Goal: Information Seeking & Learning: Learn about a topic

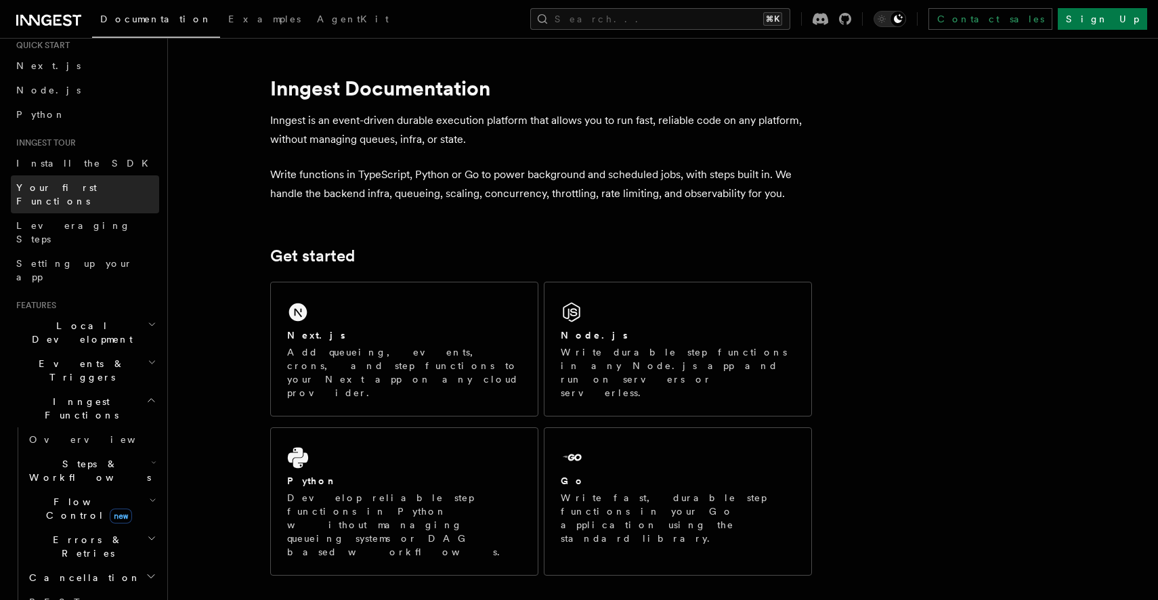
scroll to position [58, 0]
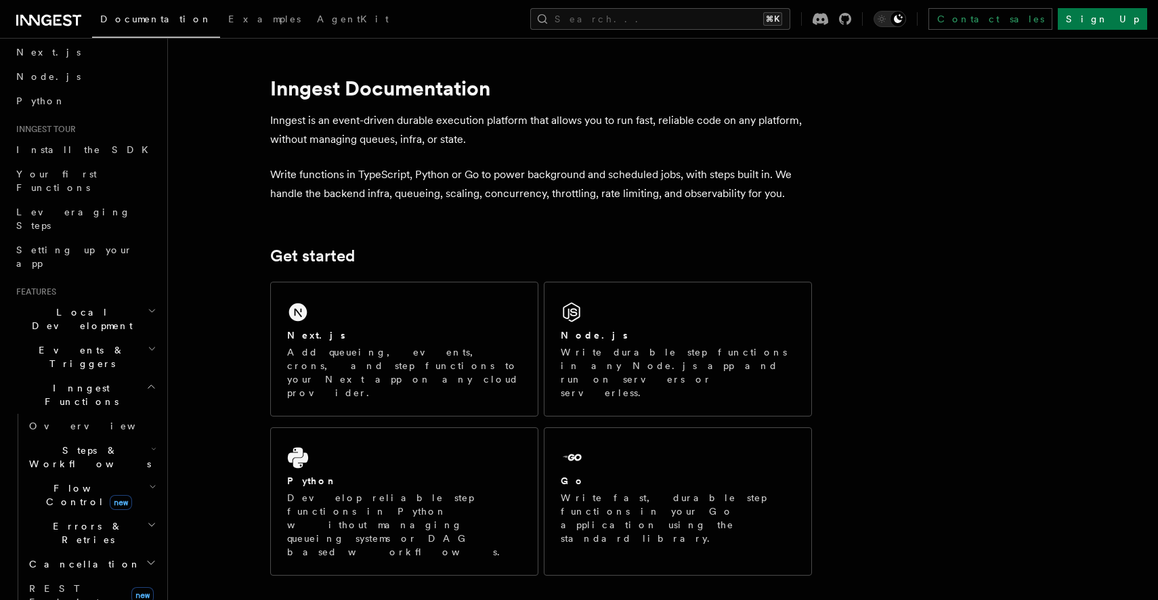
click at [127, 338] on h2 "Events & Triggers" at bounding box center [85, 357] width 148 height 38
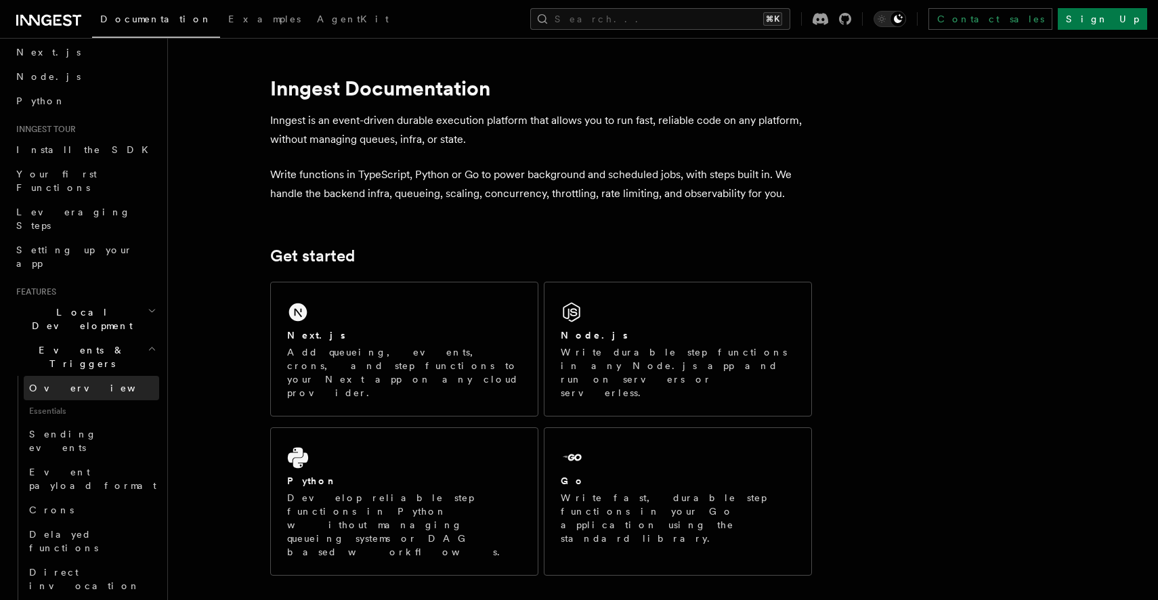
click at [108, 376] on link "Overview" at bounding box center [91, 388] width 135 height 24
